Goal: Check status: Check status

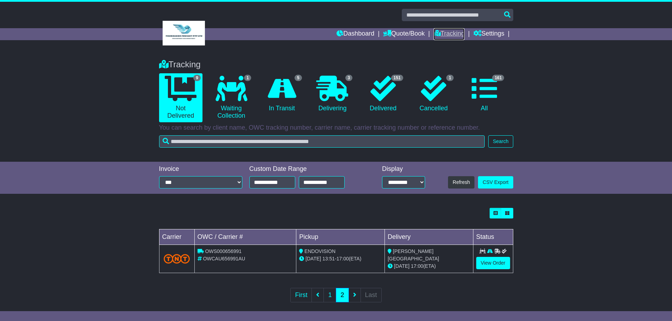
click at [444, 33] on link "Tracking" at bounding box center [449, 34] width 31 height 12
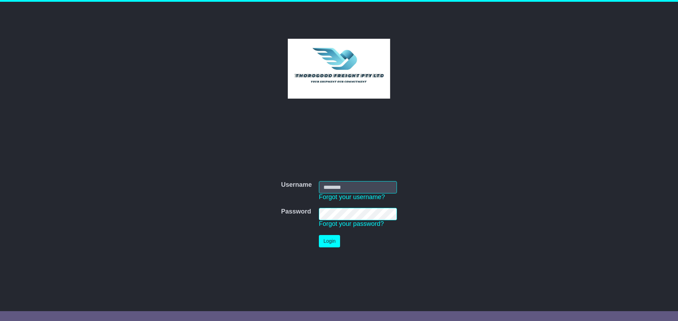
type input "****"
click at [326, 238] on button "Login" at bounding box center [329, 241] width 21 height 12
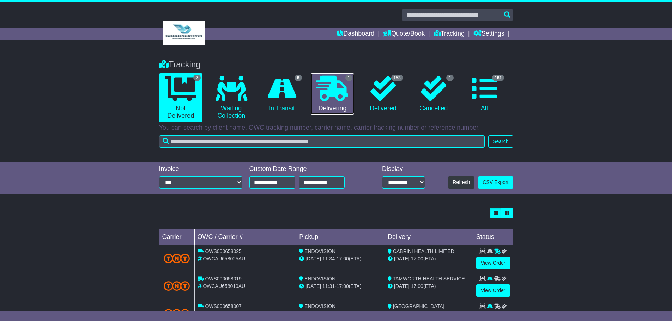
click at [332, 93] on icon at bounding box center [333, 88] width 32 height 25
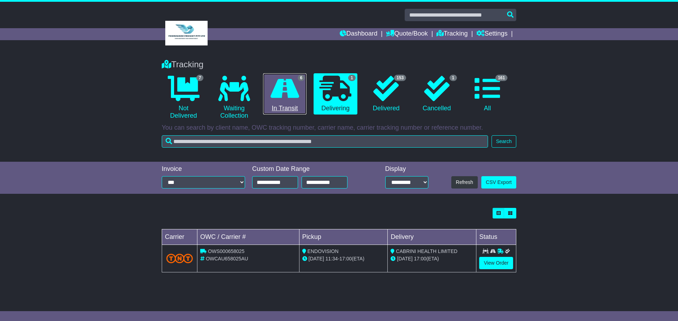
click at [294, 86] on icon at bounding box center [284, 88] width 29 height 25
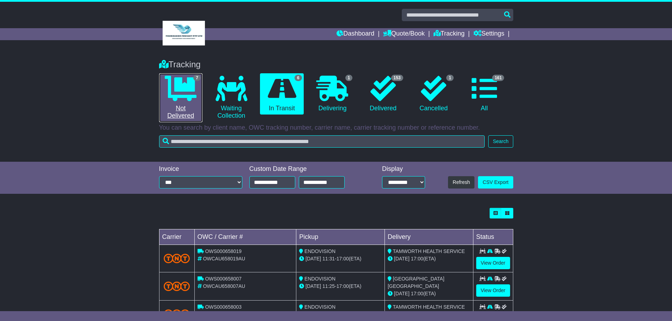
click at [181, 88] on icon at bounding box center [181, 88] width 32 height 25
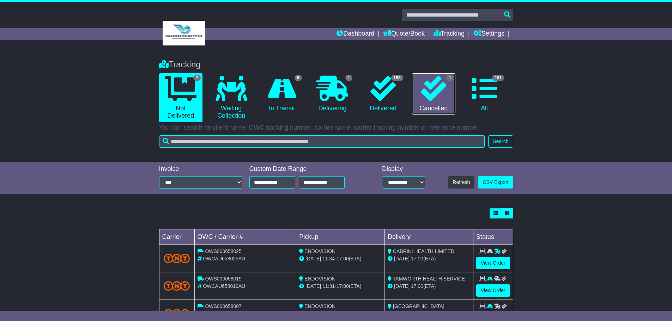
click at [434, 92] on icon at bounding box center [433, 88] width 25 height 25
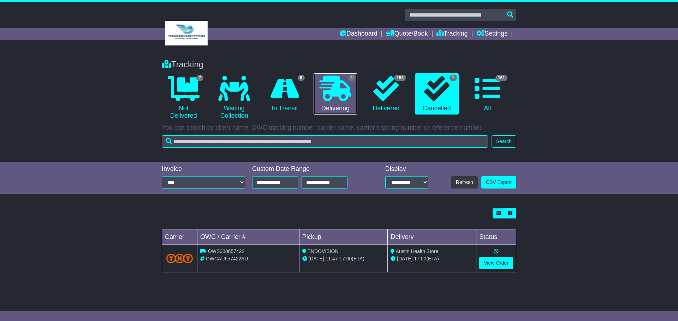
click at [332, 90] on icon at bounding box center [335, 88] width 32 height 25
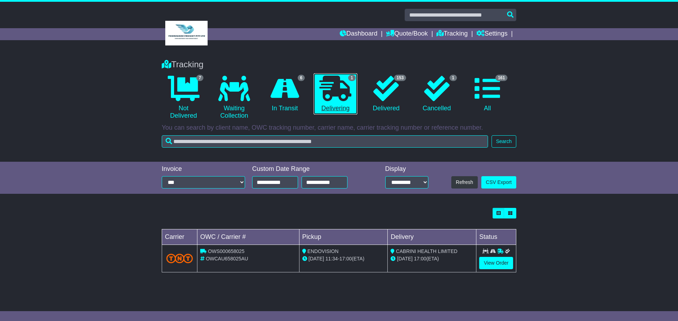
click at [341, 95] on icon at bounding box center [335, 88] width 32 height 25
click at [337, 98] on icon at bounding box center [335, 88] width 32 height 25
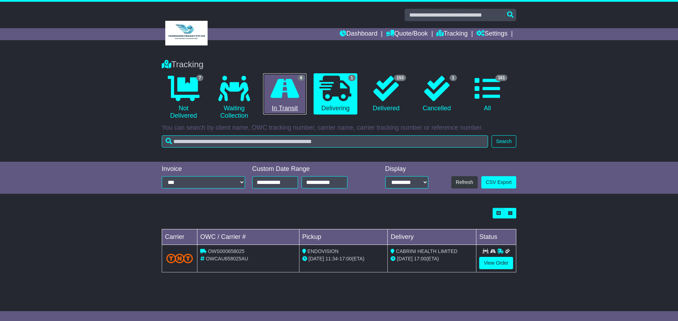
click at [289, 95] on icon at bounding box center [284, 88] width 29 height 25
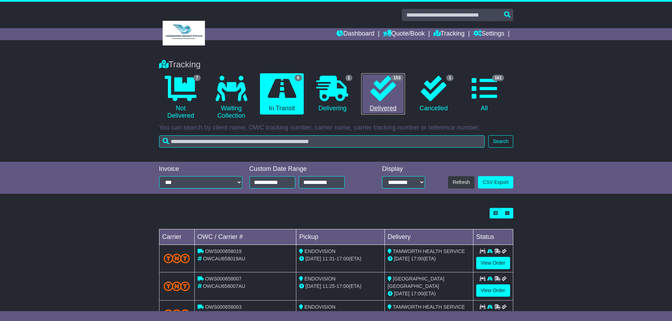
click at [382, 89] on icon at bounding box center [383, 88] width 25 height 25
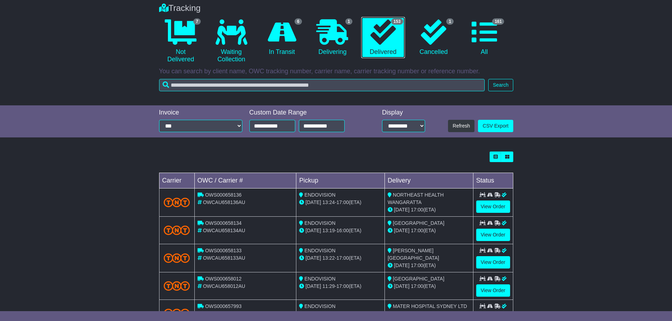
scroll to position [71, 0]
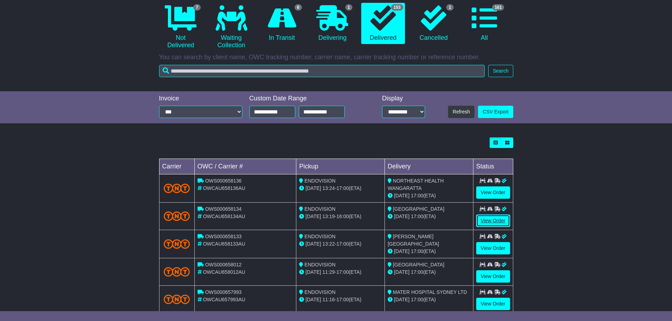
click at [488, 221] on link "View Order" at bounding box center [493, 221] width 34 height 12
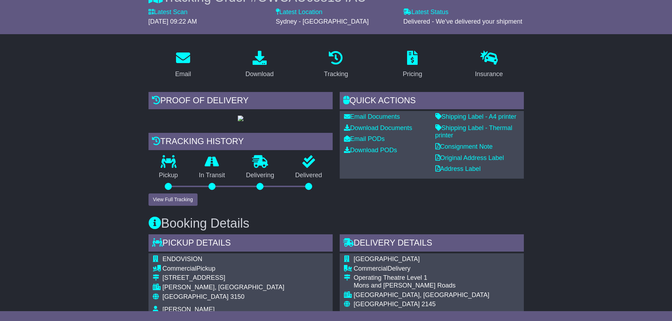
scroll to position [71, 0]
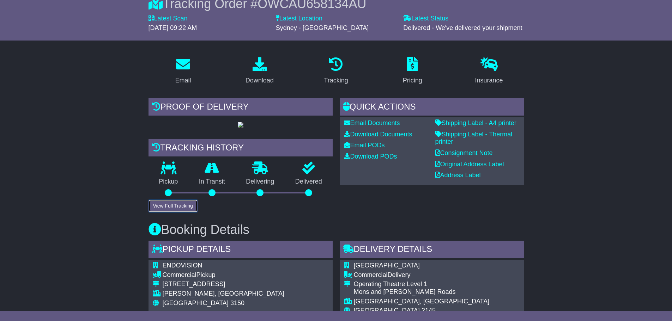
click at [168, 212] on button "View Full Tracking" at bounding box center [173, 206] width 49 height 12
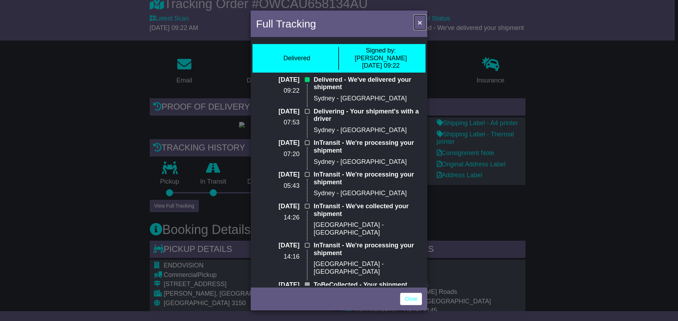
click at [417, 23] on span "×" at bounding box center [419, 22] width 4 height 8
